Goal: Transaction & Acquisition: Download file/media

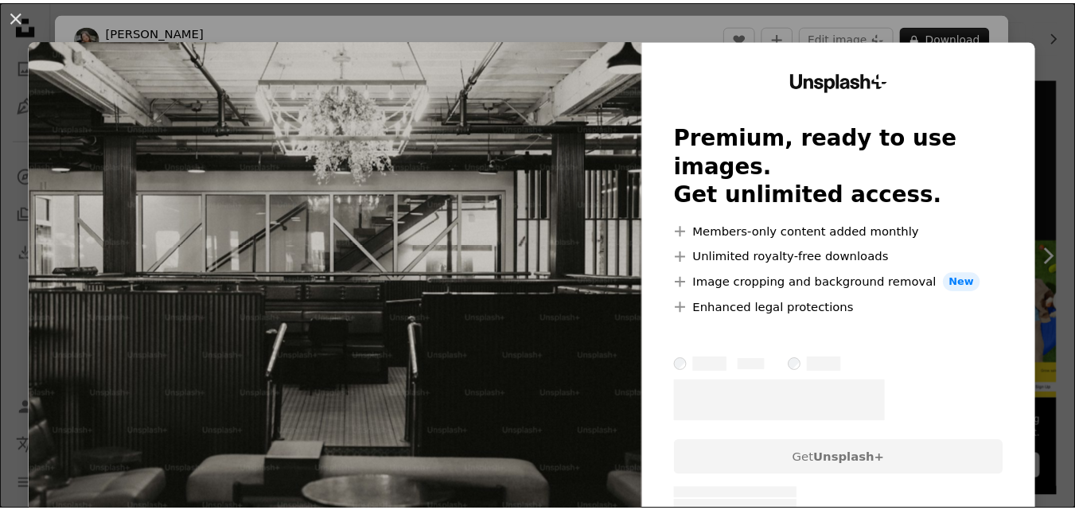
scroll to position [318, 0]
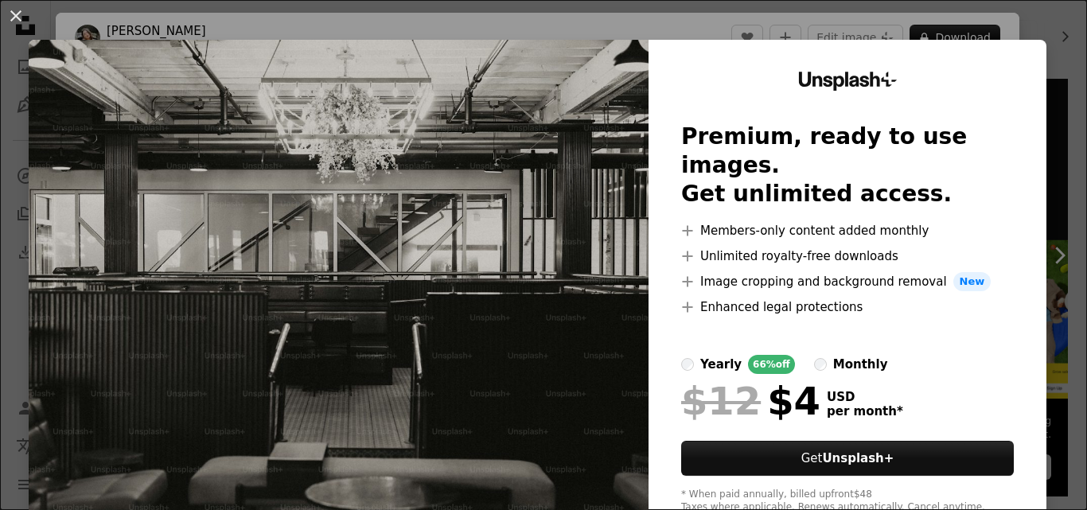
click at [1010, 35] on div "An X shape Unsplash+ Premium, ready to use images. Get unlimited access. A plus…" at bounding box center [543, 255] width 1087 height 510
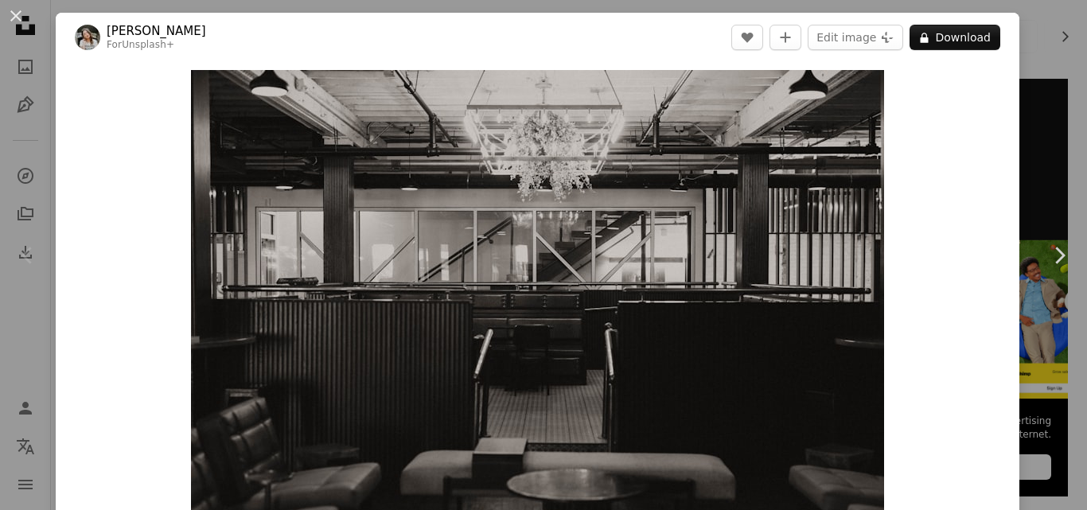
click at [1026, 39] on div "An X shape Chevron left Chevron right [PERSON_NAME] For Unsplash+ A heart A plu…" at bounding box center [543, 255] width 1087 height 510
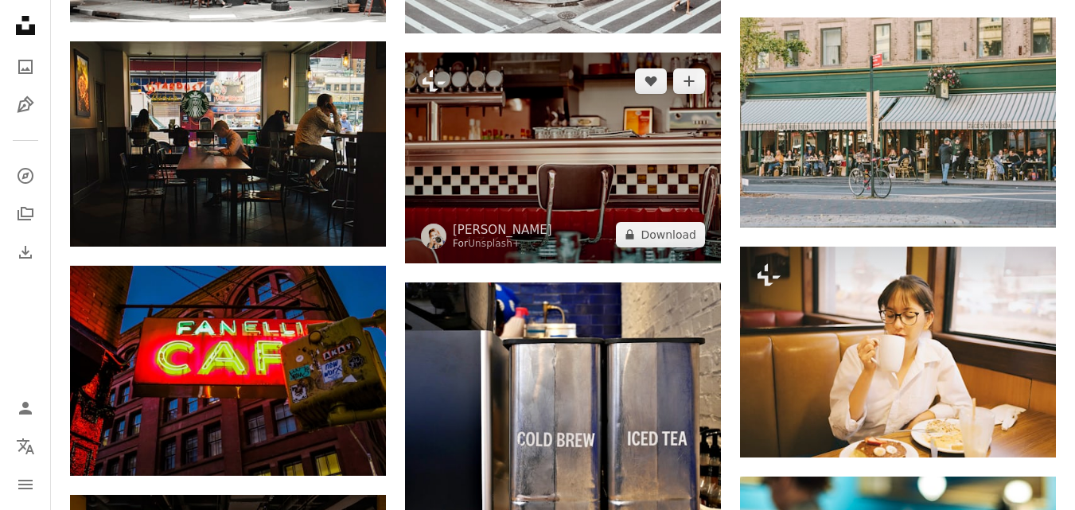
scroll to position [875, 0]
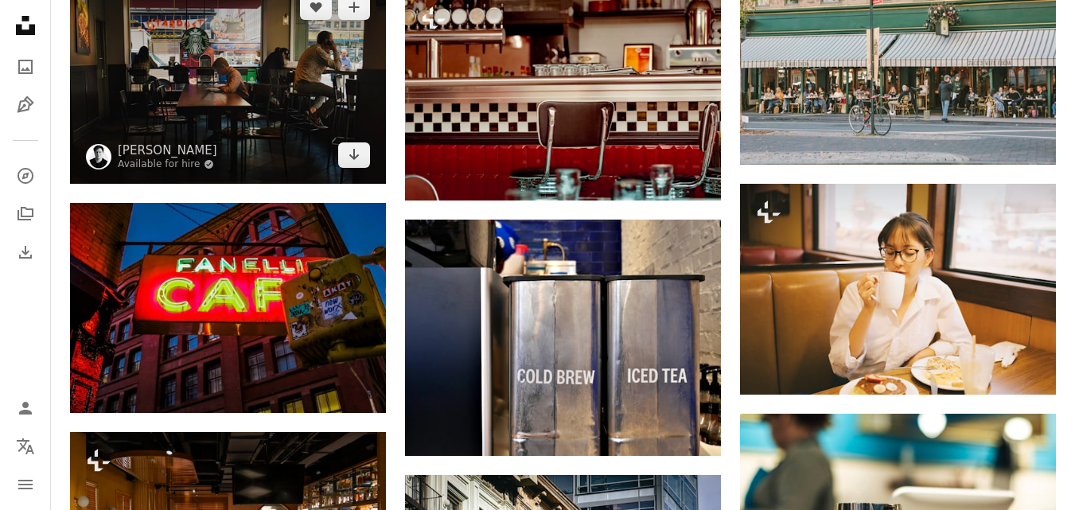
click at [259, 65] on img at bounding box center [228, 81] width 316 height 205
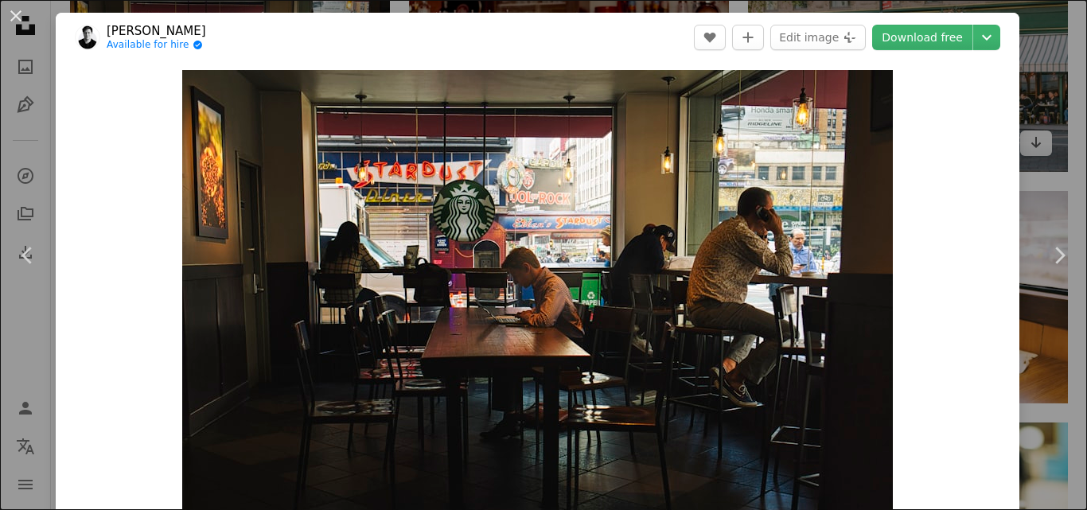
click at [1014, 42] on div "An X shape Chevron left Chevron right [PERSON_NAME] Available for hire A checkm…" at bounding box center [543, 255] width 1087 height 510
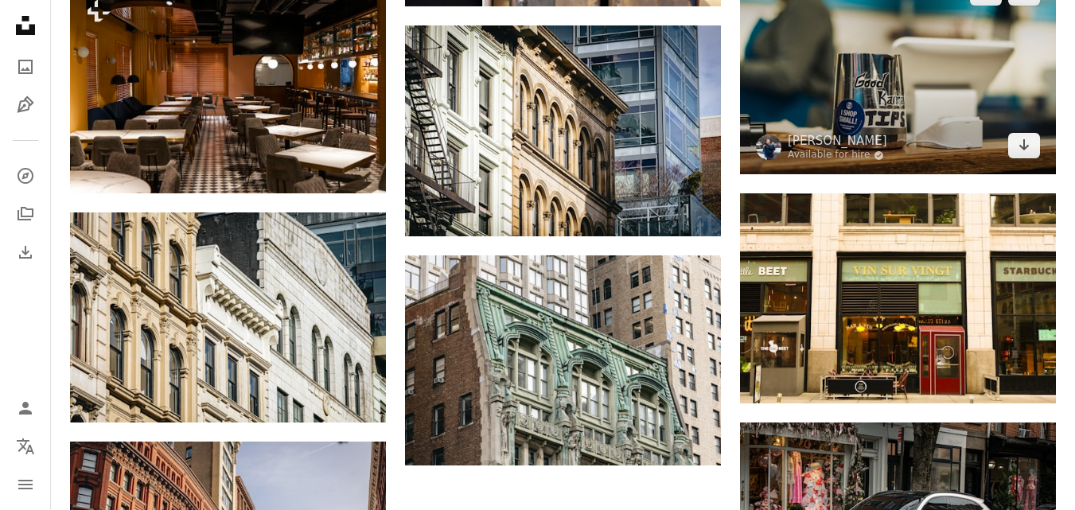
scroll to position [1353, 0]
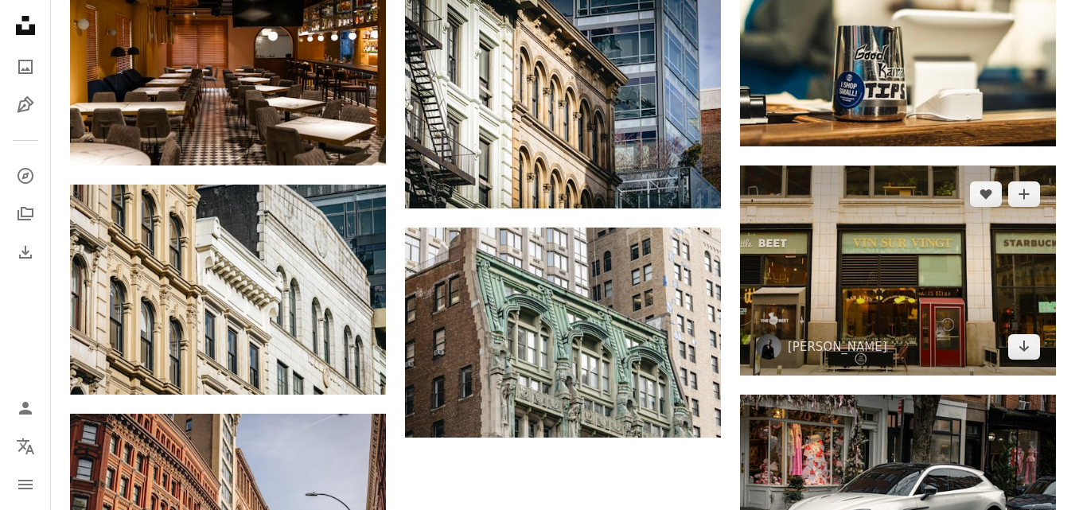
click at [926, 217] on img at bounding box center [898, 270] width 316 height 210
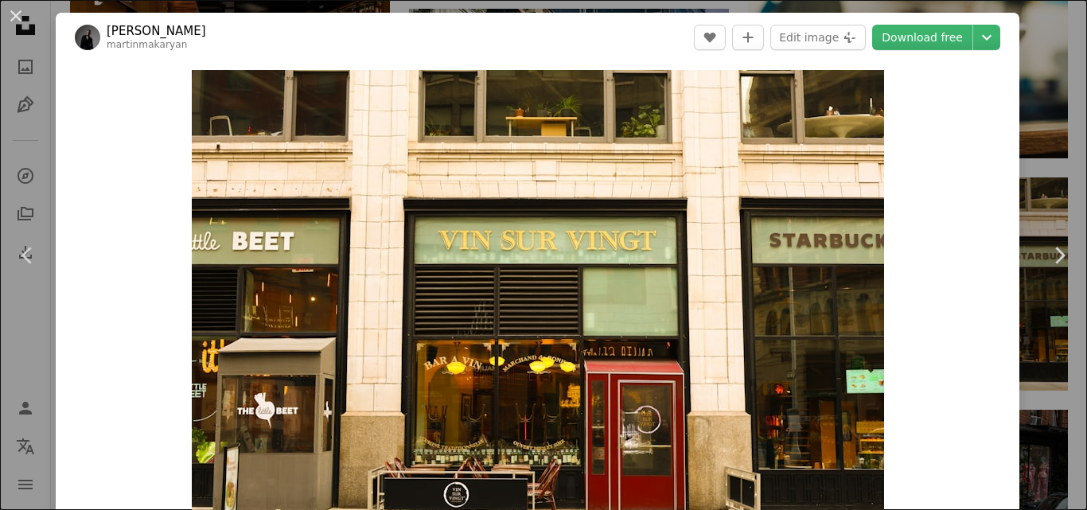
click at [1052, 133] on div "An X shape Chevron left Chevron right [PERSON_NAME] martinmakaryan A heart A pl…" at bounding box center [543, 255] width 1087 height 510
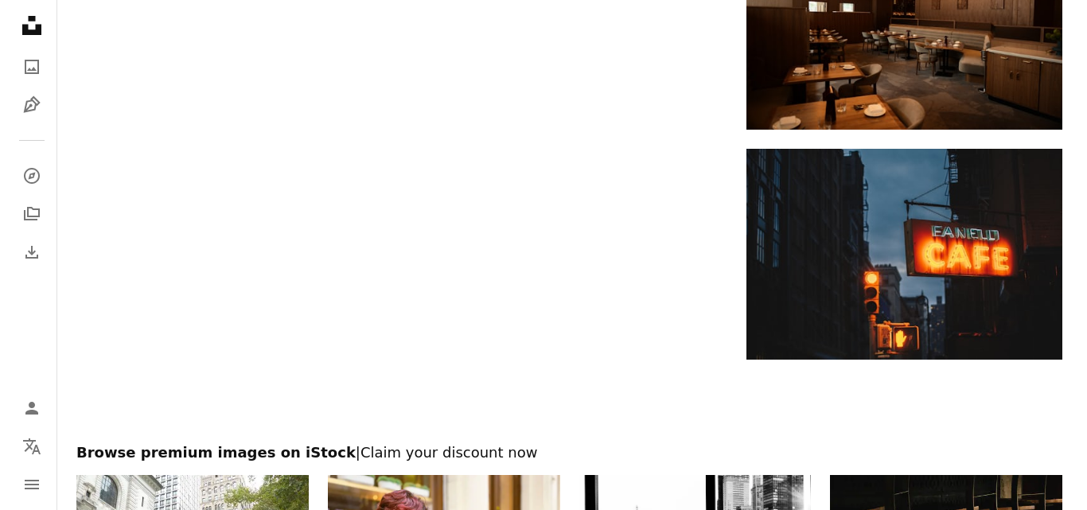
scroll to position [2069, 0]
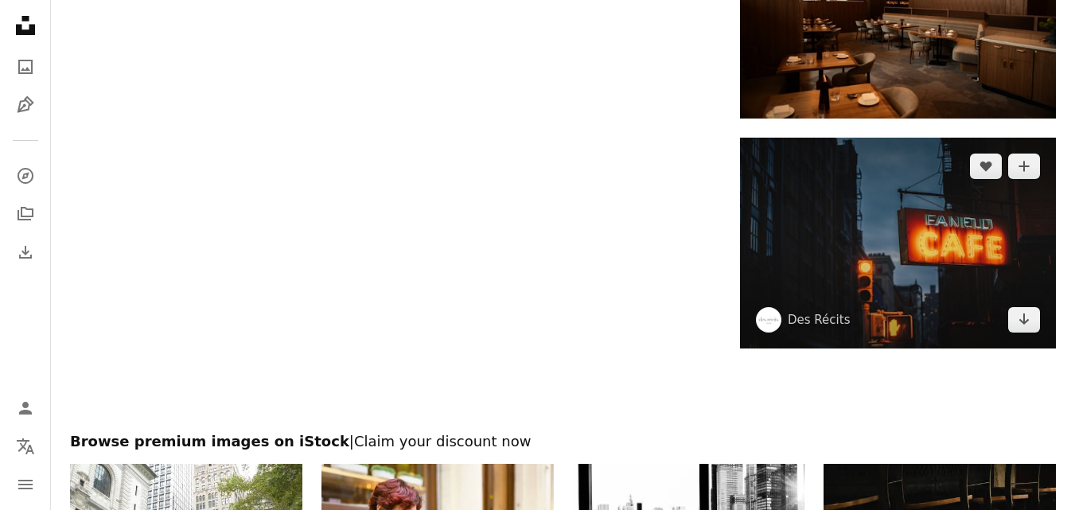
click at [991, 203] on img at bounding box center [898, 243] width 316 height 210
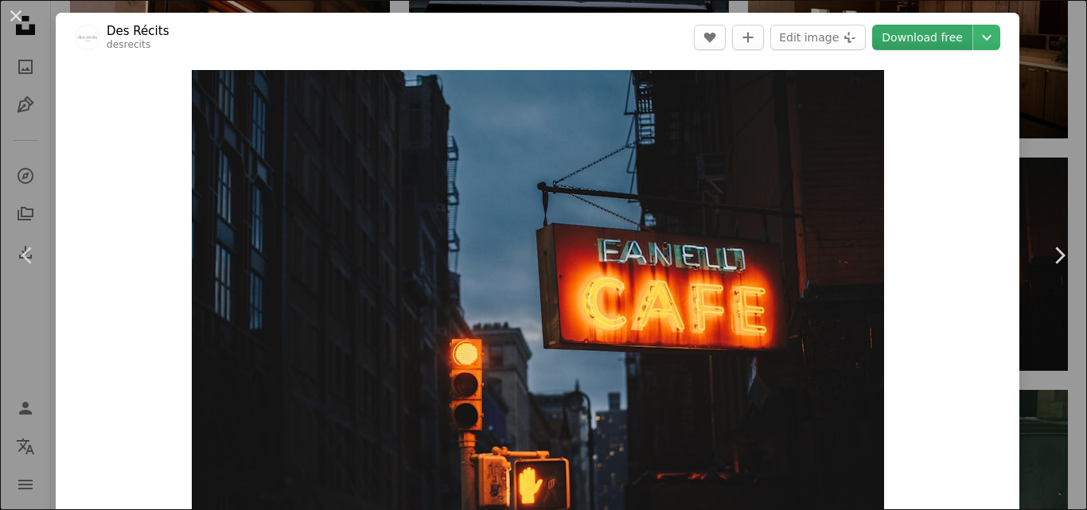
click at [917, 42] on link "Download free" at bounding box center [922, 37] width 100 height 25
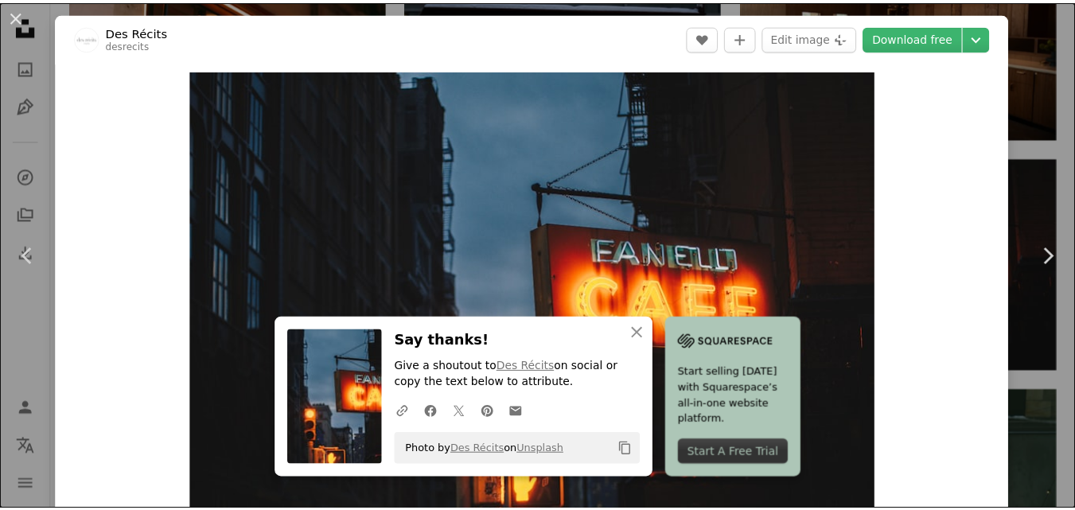
scroll to position [40, 0]
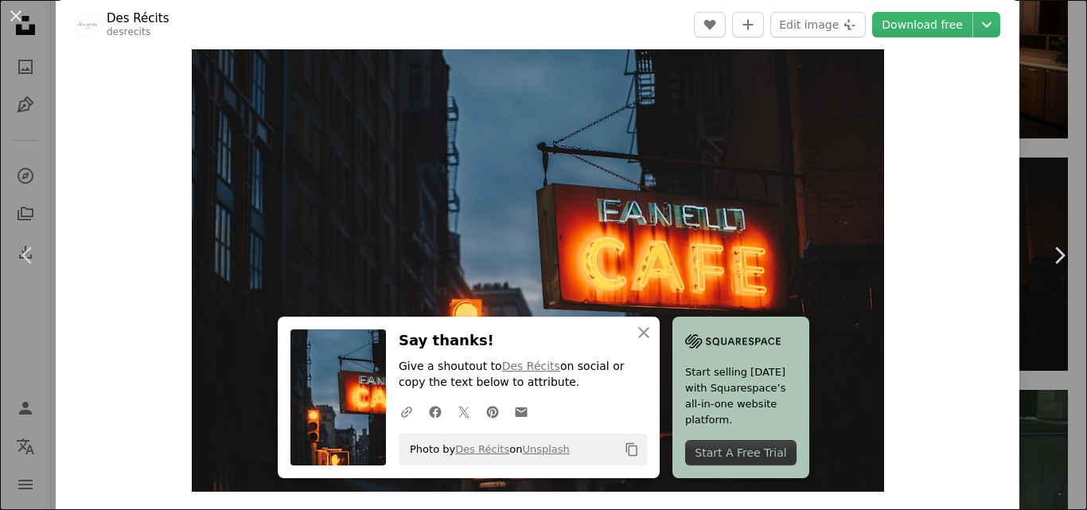
click at [1044, 76] on div "An X shape Chevron left Chevron right An X shape Close Say thanks! Give a shout…" at bounding box center [543, 255] width 1087 height 510
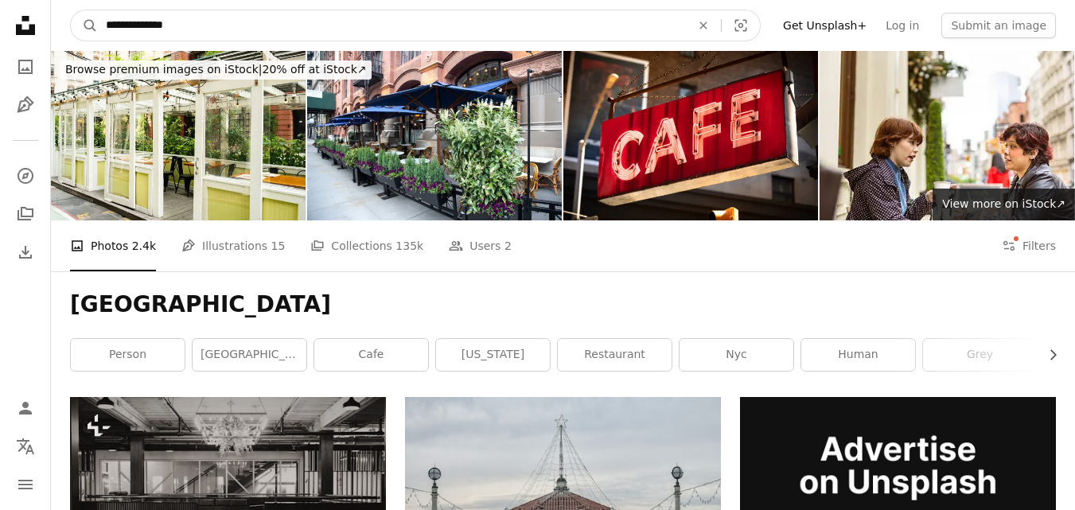
click at [274, 18] on input "**********" at bounding box center [392, 25] width 588 height 30
type input "*"
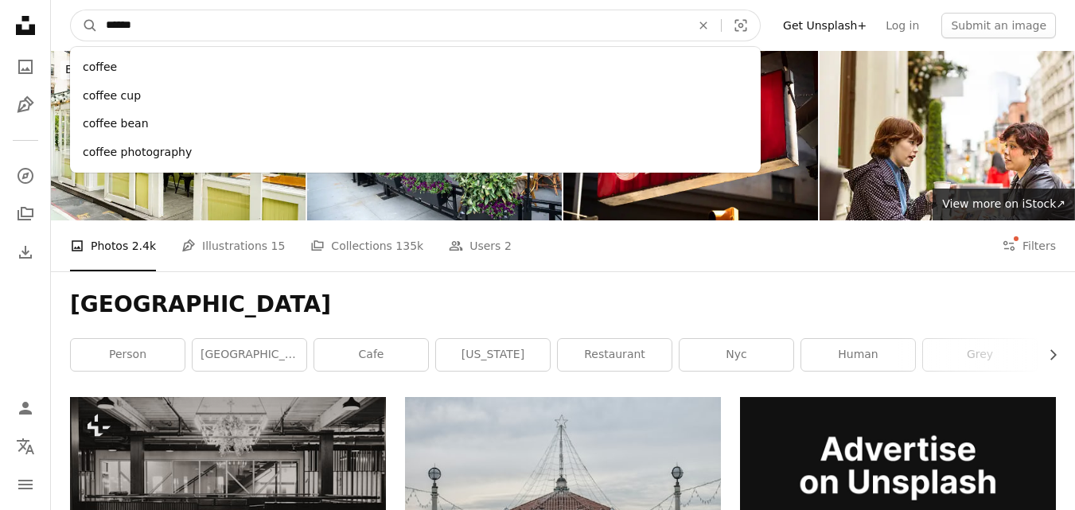
type input "******"
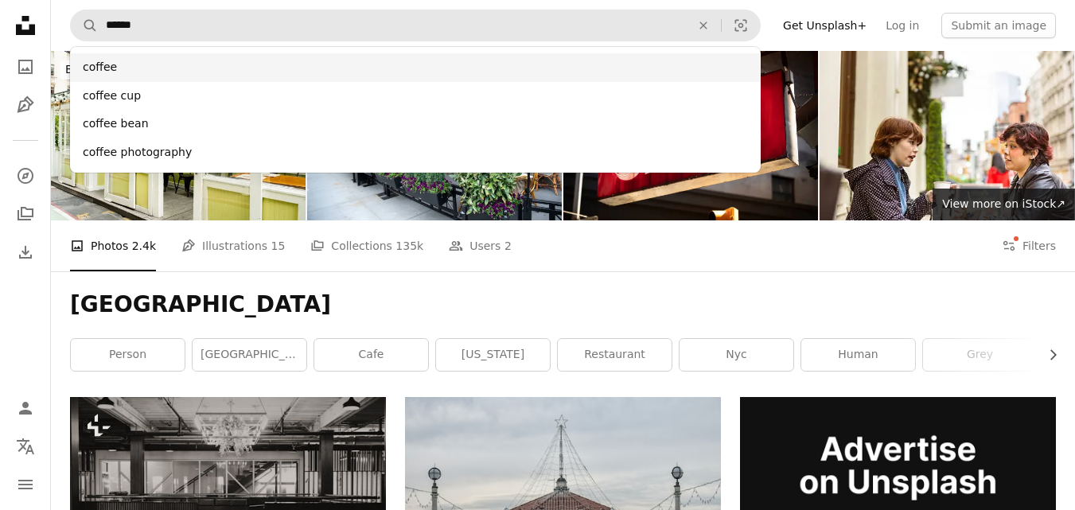
click at [515, 64] on div "coffee" at bounding box center [415, 67] width 691 height 29
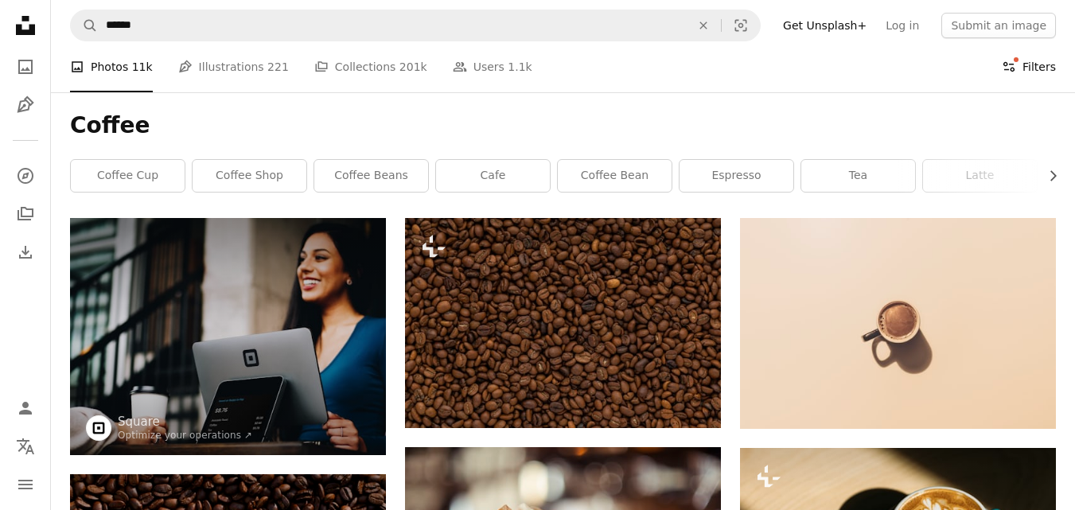
click at [1025, 68] on button "Filters Filters" at bounding box center [1029, 66] width 54 height 51
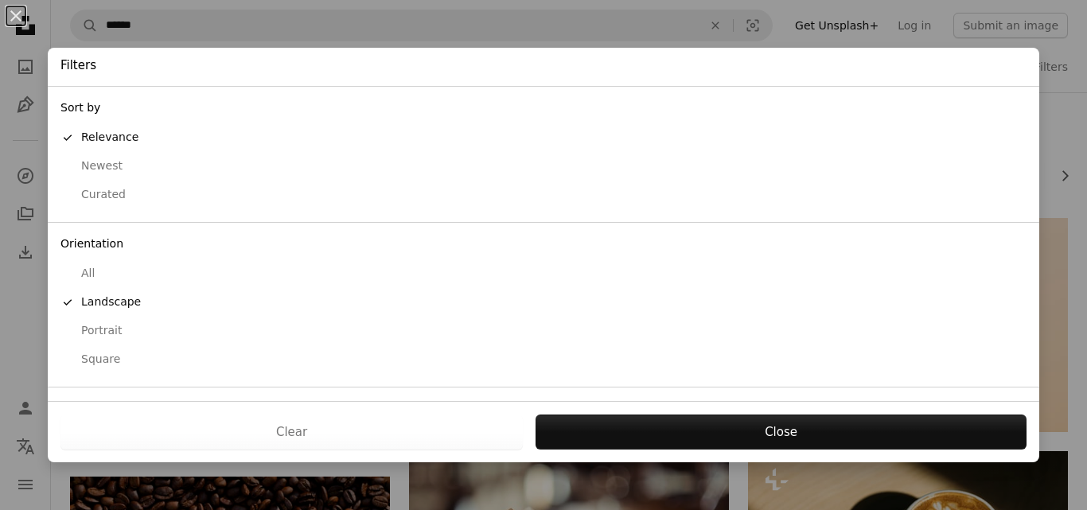
click at [116, 326] on div "Portrait" at bounding box center [543, 331] width 966 height 16
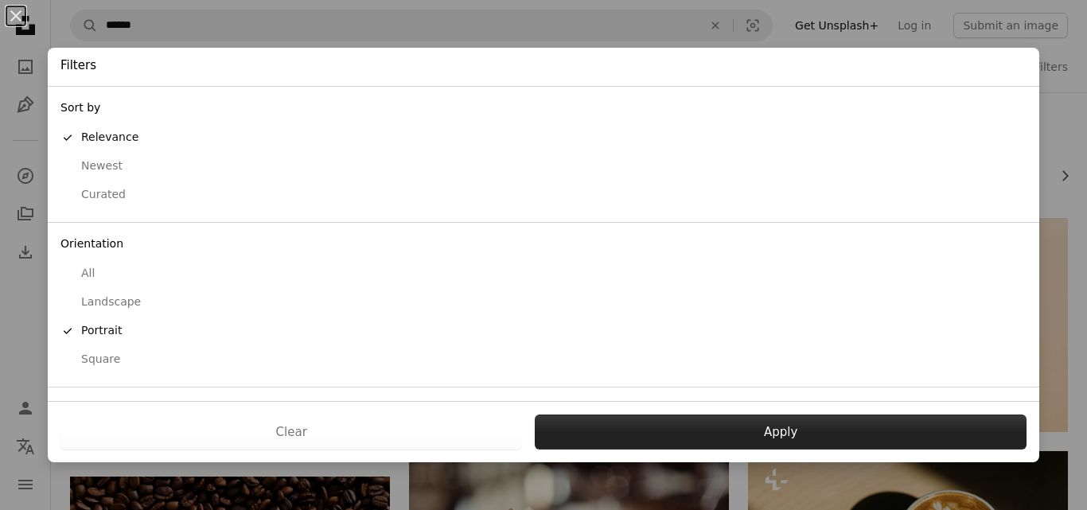
click at [733, 429] on button "Apply" at bounding box center [781, 432] width 492 height 35
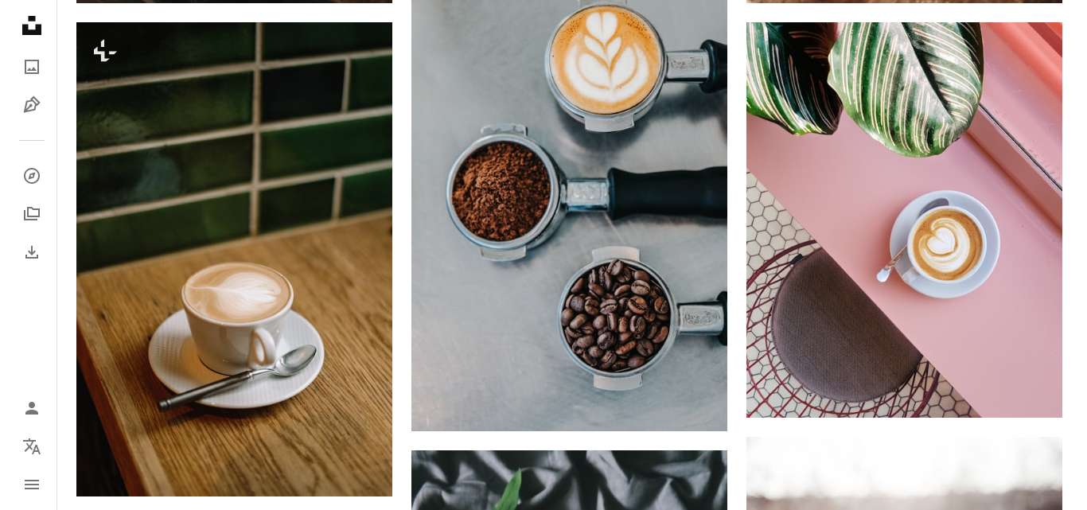
scroll to position [716, 0]
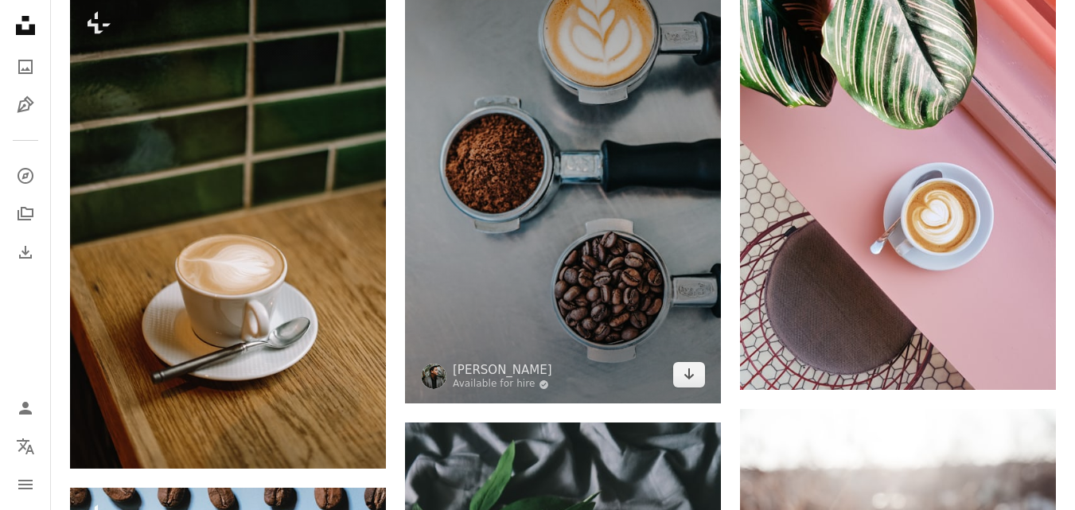
click at [540, 208] on img at bounding box center [563, 167] width 316 height 474
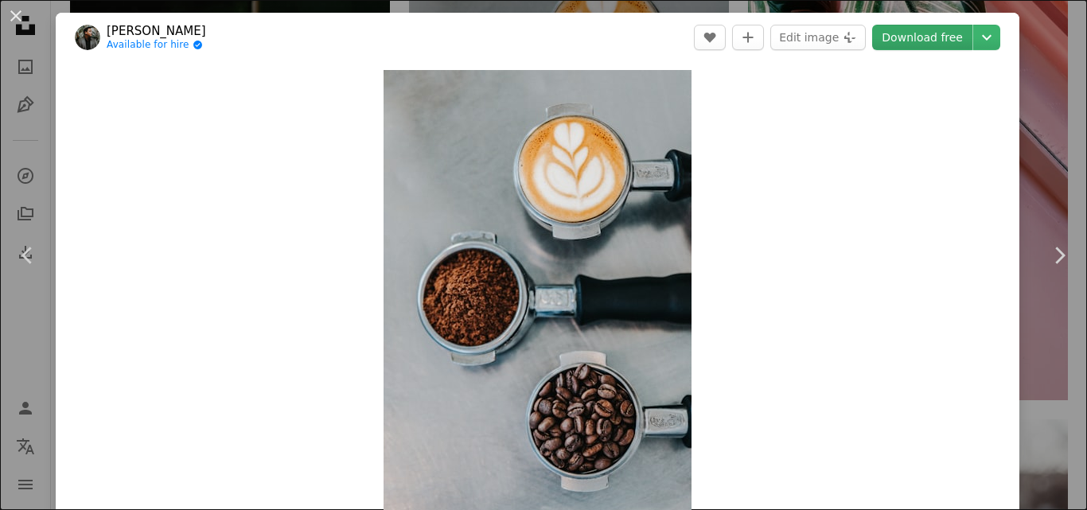
click at [902, 45] on link "Download free" at bounding box center [922, 37] width 100 height 25
